Goal: Navigation & Orientation: Find specific page/section

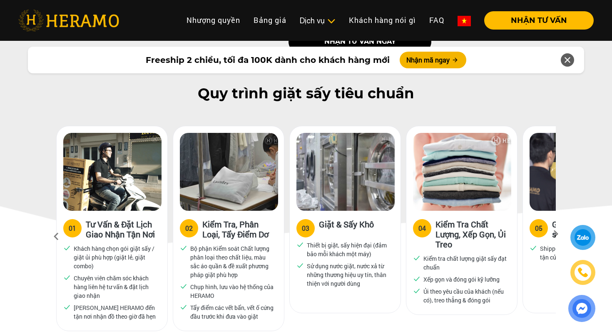
scroll to position [374, 0]
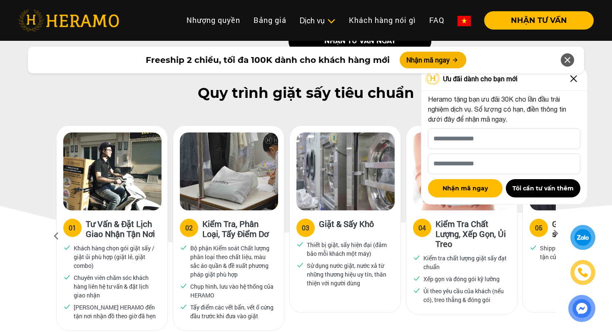
click at [576, 81] on img at bounding box center [573, 78] width 13 height 13
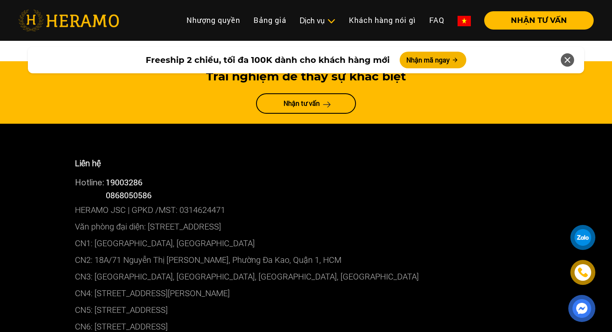
scroll to position [3491, 0]
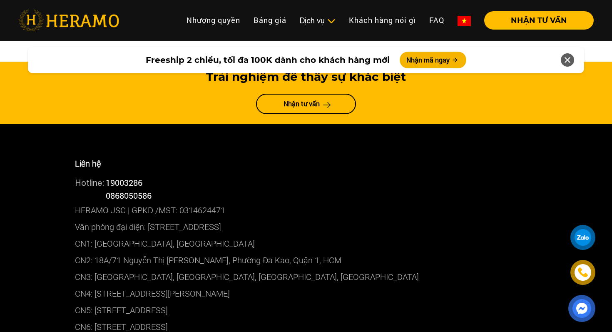
drag, startPoint x: 95, startPoint y: 271, endPoint x: 260, endPoint y: 268, distance: 165.3
drag, startPoint x: 95, startPoint y: 171, endPoint x: 307, endPoint y: 171, distance: 211.4
click at [307, 235] on p "CN1: [GEOGRAPHIC_DATA], [GEOGRAPHIC_DATA]" at bounding box center [306, 243] width 462 height 17
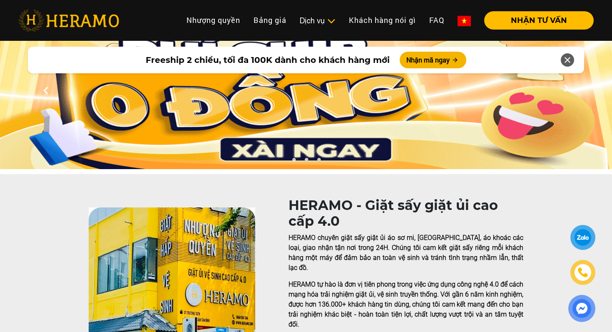
scroll to position [0, 0]
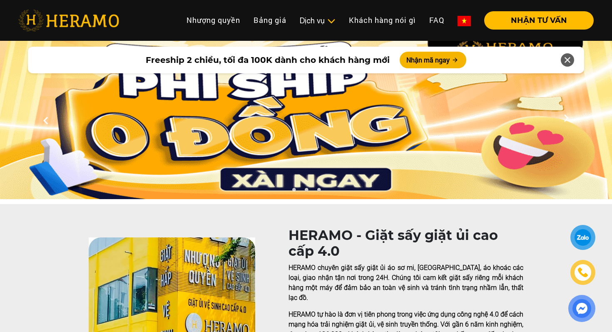
click at [566, 118] on icon at bounding box center [566, 120] width 15 height 5
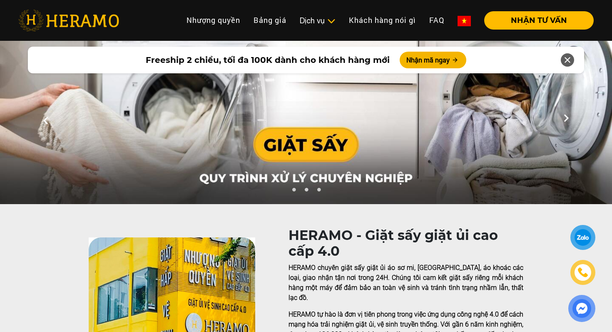
click at [566, 118] on icon at bounding box center [566, 120] width 15 height 5
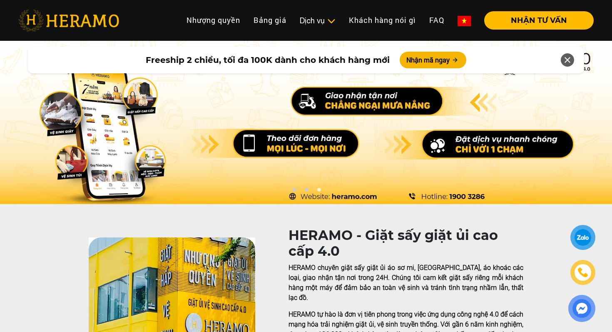
click at [566, 118] on icon at bounding box center [566, 120] width 15 height 5
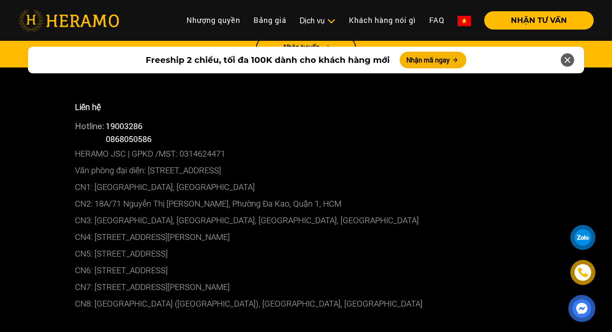
scroll to position [3538, 0]
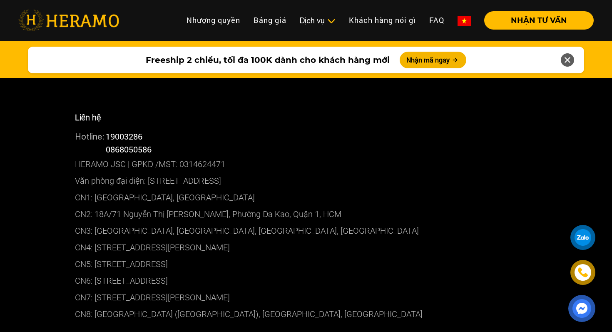
copy p "01 [GEOGRAPHIC_DATA], [GEOGRAPHIC_DATA]"
